Goal: Task Accomplishment & Management: Use online tool/utility

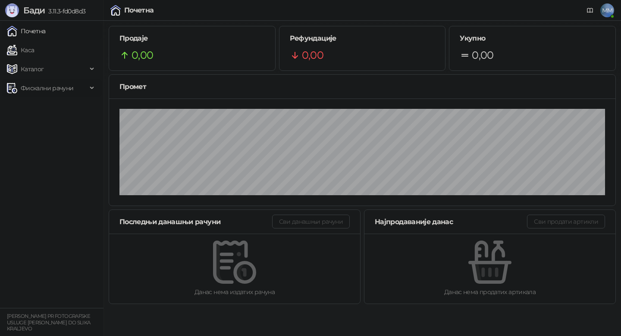
click at [32, 96] on span "Фискални рачуни" at bounding box center [47, 87] width 53 height 17
click at [33, 90] on span "Фискални рачуни" at bounding box center [47, 87] width 53 height 17
click at [33, 96] on span "Фискални рачуни" at bounding box center [47, 87] width 53 height 17
click at [35, 110] on link "Издати рачуни" at bounding box center [39, 106] width 58 height 17
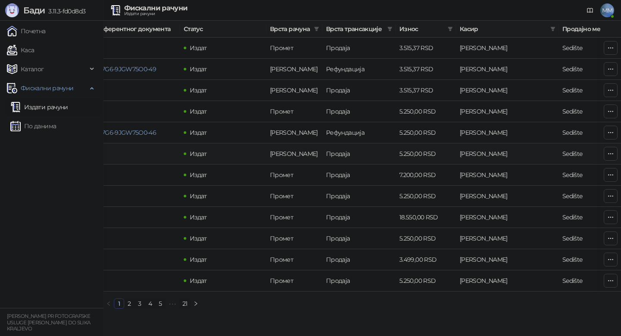
scroll to position [0, 259]
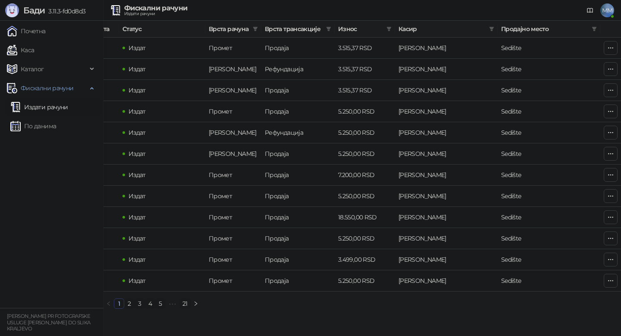
click at [130, 303] on link "2" at bounding box center [129, 302] width 9 height 9
click at [609, 70] on icon "button" at bounding box center [610, 69] width 7 height 7
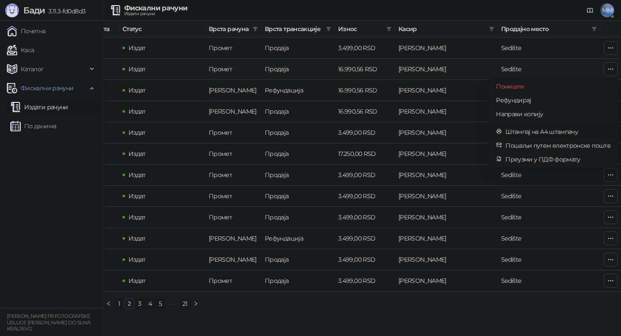
click at [533, 132] on span "Штампај на А4 штампачу" at bounding box center [558, 131] width 105 height 9
